Goal: Ask a question

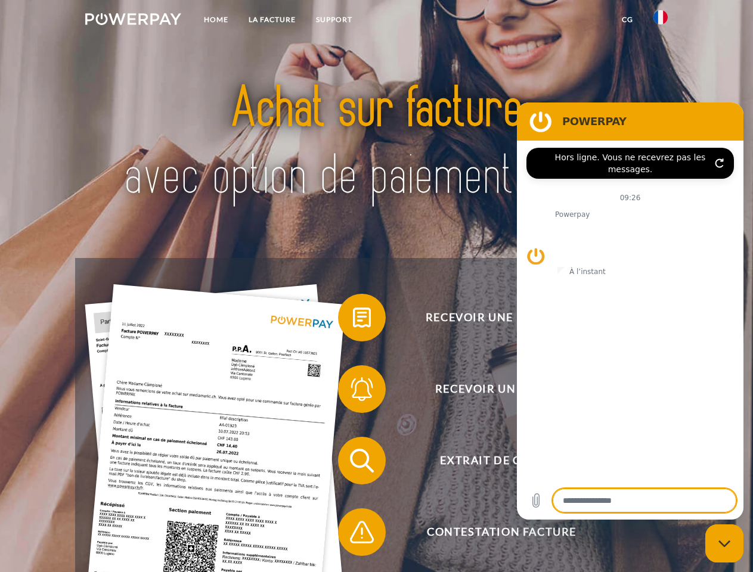
click at [133, 21] on img at bounding box center [133, 19] width 96 height 12
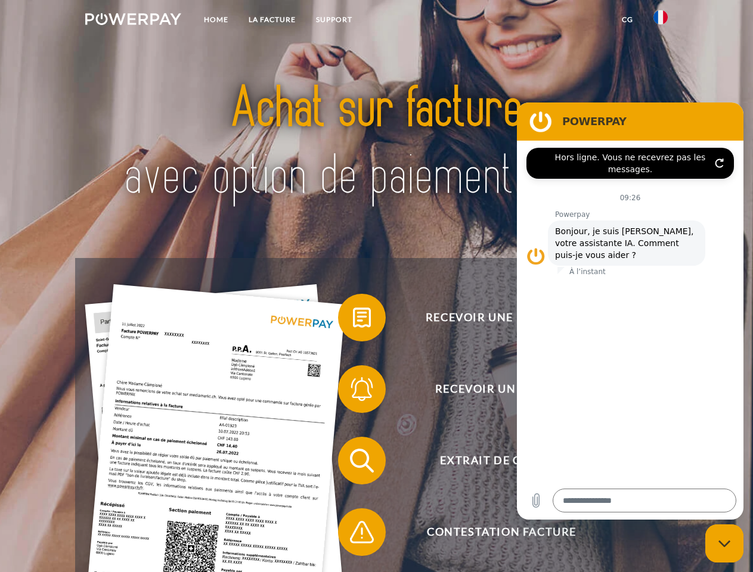
click at [661, 21] on img at bounding box center [661, 17] width 14 height 14
click at [627, 20] on link "CG" at bounding box center [628, 19] width 32 height 21
click at [353, 320] on span at bounding box center [344, 318] width 60 height 60
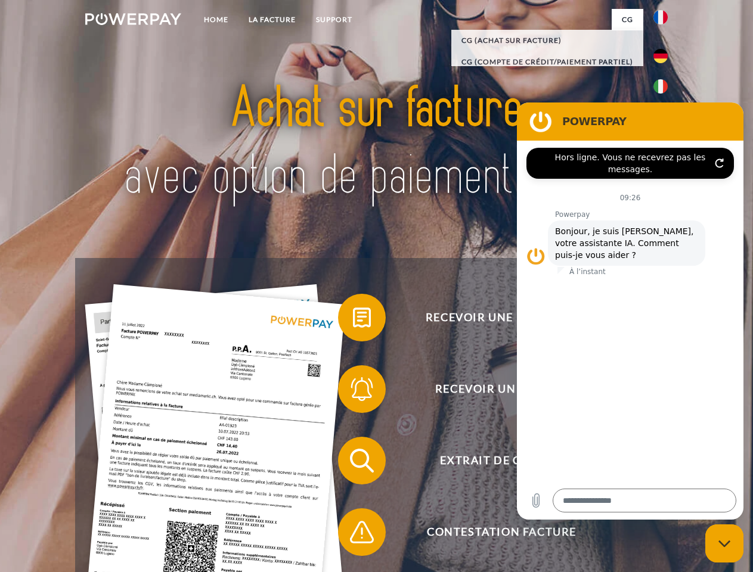
click at [353, 392] on span at bounding box center [344, 390] width 60 height 60
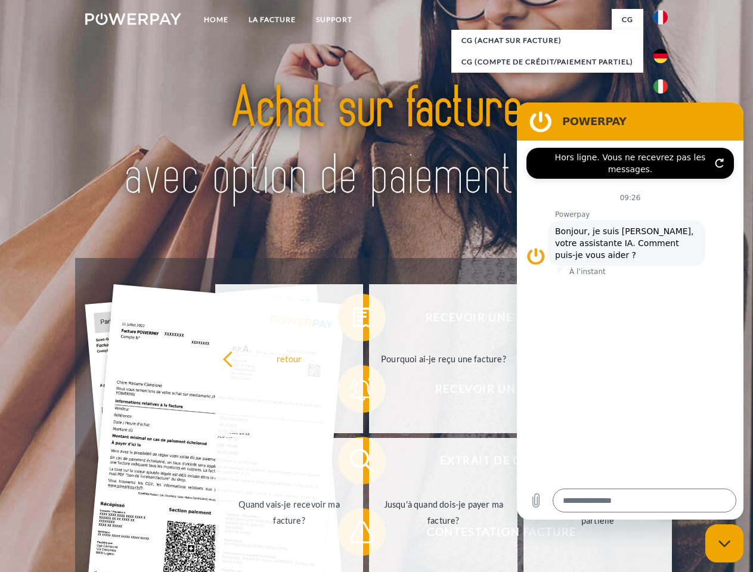
click at [369, 463] on link "Jusqu'à quand dois-je payer ma facture?" at bounding box center [443, 512] width 148 height 149
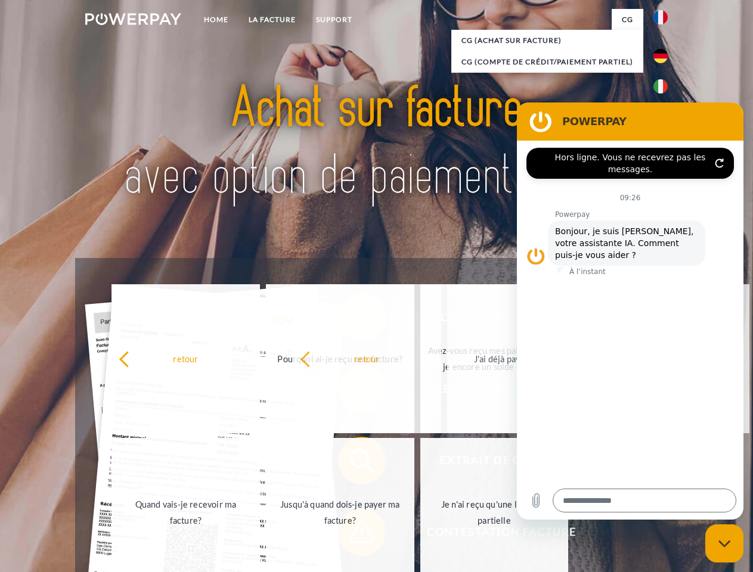
click at [353, 535] on span at bounding box center [344, 533] width 60 height 60
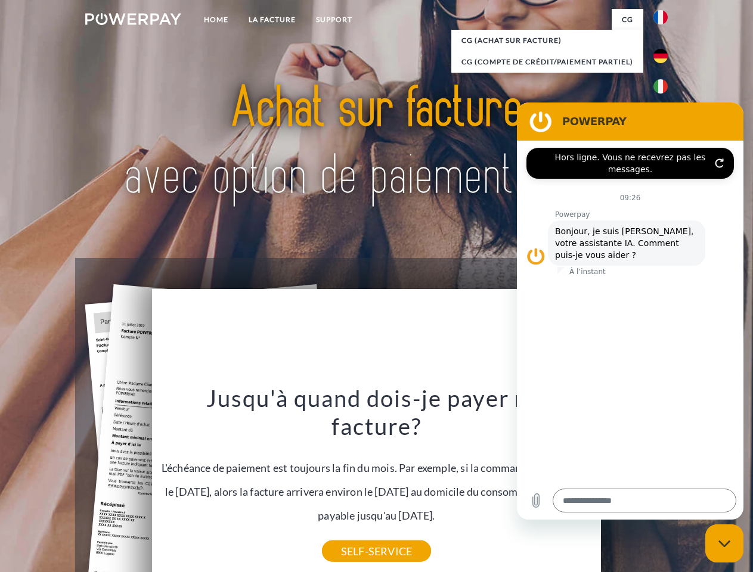
click at [725, 544] on icon "Fermer la fenêtre de messagerie" at bounding box center [725, 544] width 13 height 8
type textarea "*"
